Goal: Task Accomplishment & Management: Manage account settings

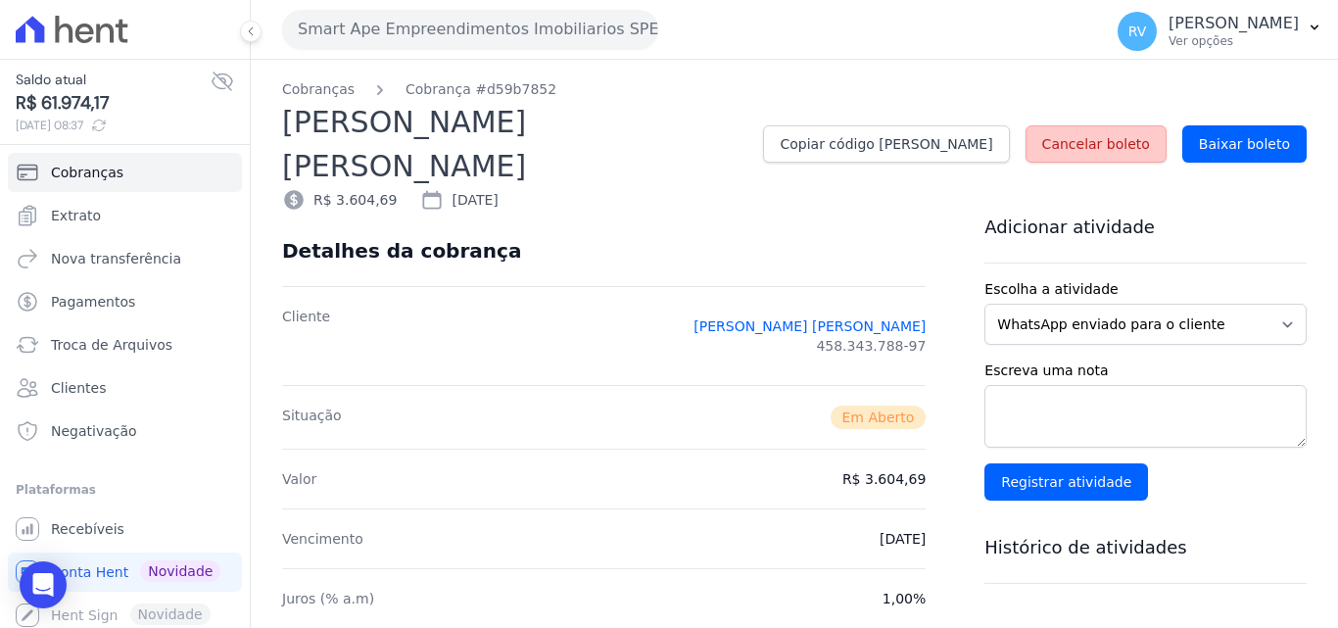
click at [1077, 134] on span "Cancelar boleto" at bounding box center [1096, 144] width 108 height 20
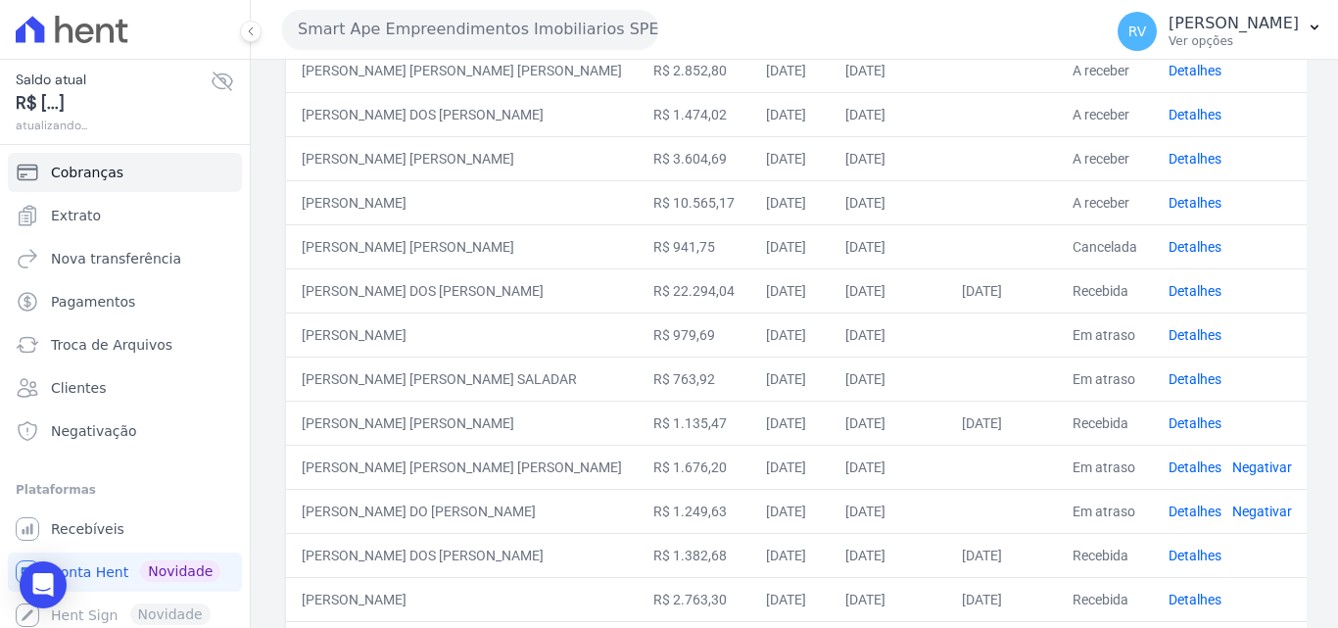
scroll to position [392, 0]
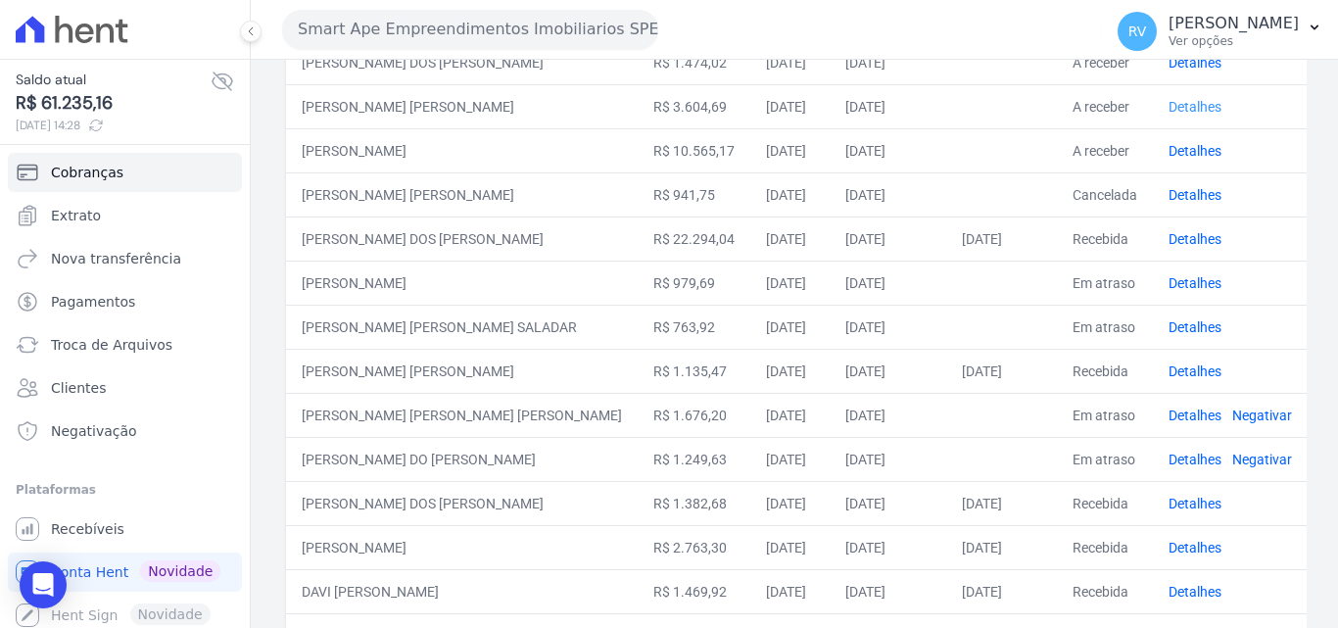
click at [1169, 110] on link "Detalhes" at bounding box center [1195, 107] width 53 height 16
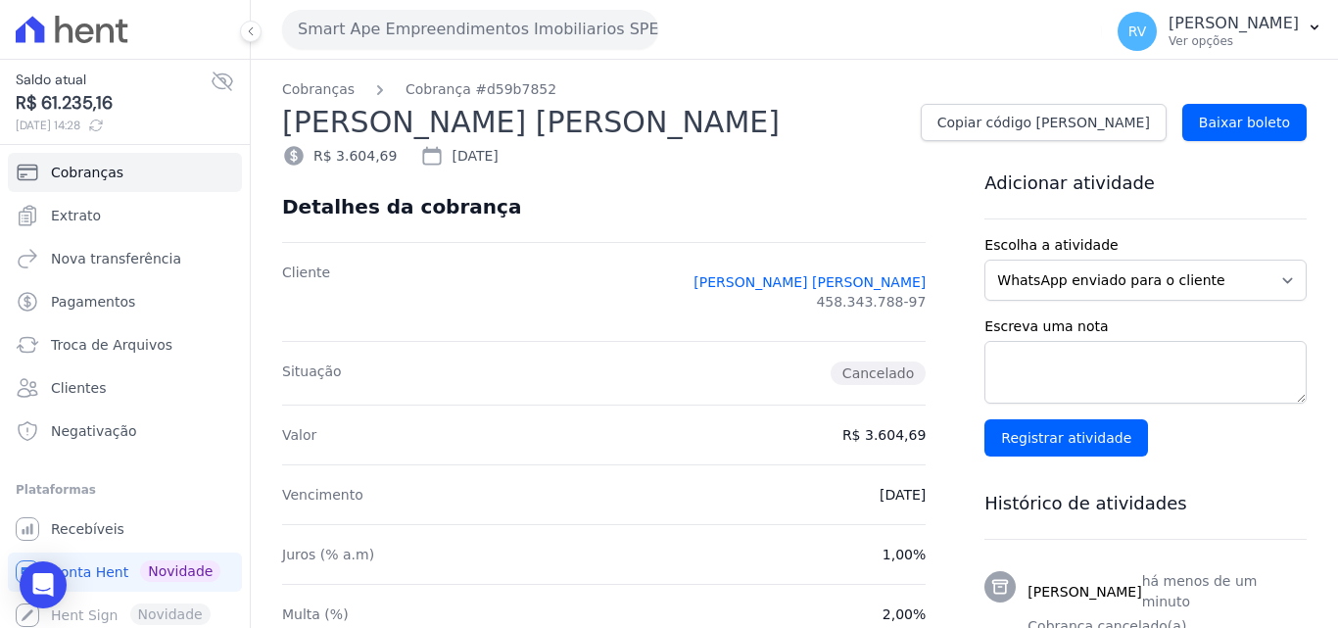
drag, startPoint x: 316, startPoint y: 374, endPoint x: 888, endPoint y: 352, distance: 571.6
click at [888, 352] on div "Situação Cancelado" at bounding box center [604, 373] width 644 height 64
click at [728, 399] on div "Situação Cancelado" at bounding box center [604, 373] width 644 height 64
click at [78, 32] on icon at bounding box center [84, 34] width 19 height 20
drag, startPoint x: 1326, startPoint y: 1, endPoint x: 773, endPoint y: 0, distance: 553.5
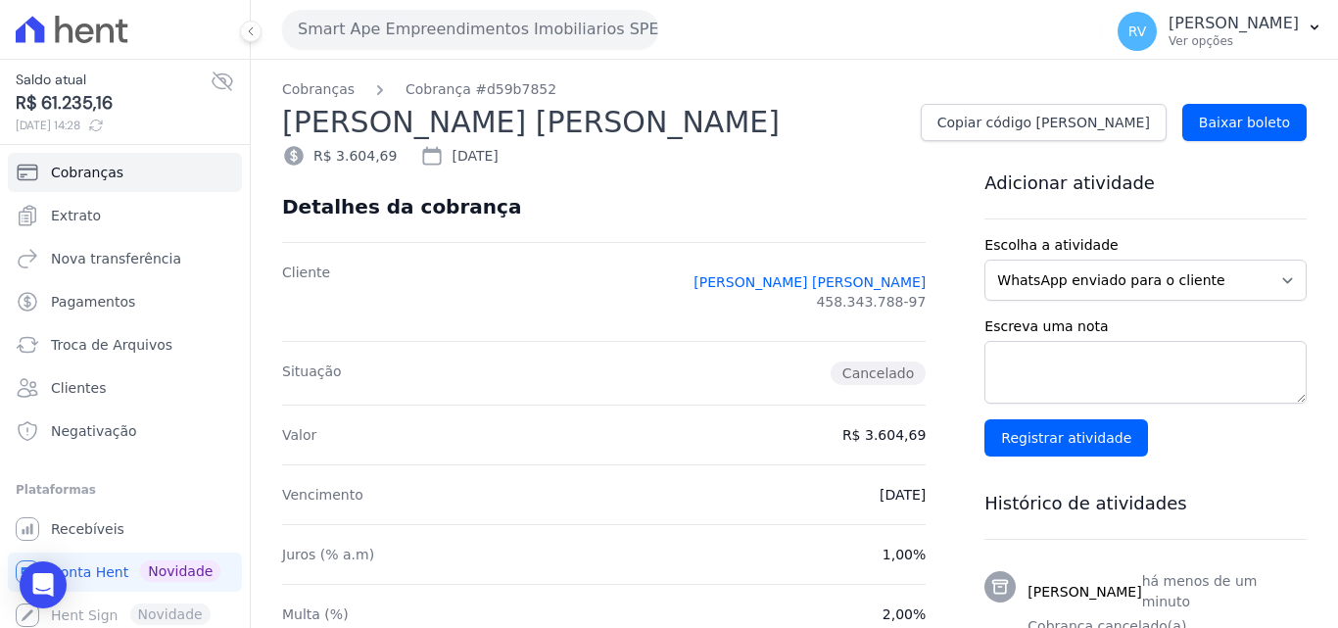
click at [808, 10] on div "Smart Ape Empreendimentos Imobiliarios SPE LTDA Você possui apenas um empreendi…" at bounding box center [688, 29] width 812 height 61
